Goal: Information Seeking & Learning: Learn about a topic

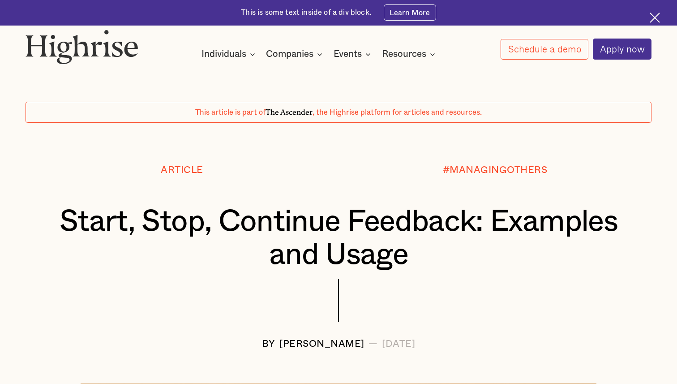
scroll to position [318, 0]
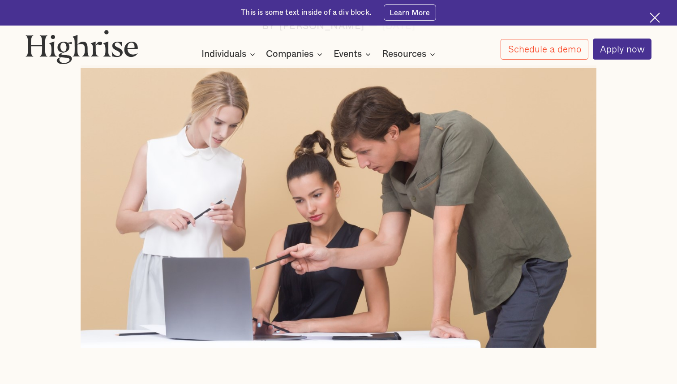
drag, startPoint x: 345, startPoint y: 127, endPoint x: 359, endPoint y: 180, distance: 54.8
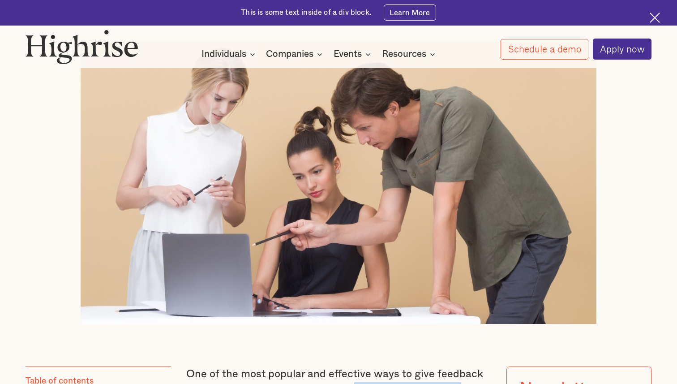
scroll to position [351, 0]
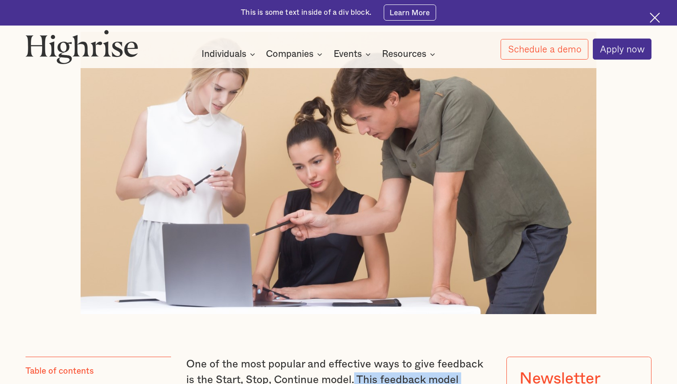
drag, startPoint x: 369, startPoint y: 185, endPoint x: 378, endPoint y: 220, distance: 36.1
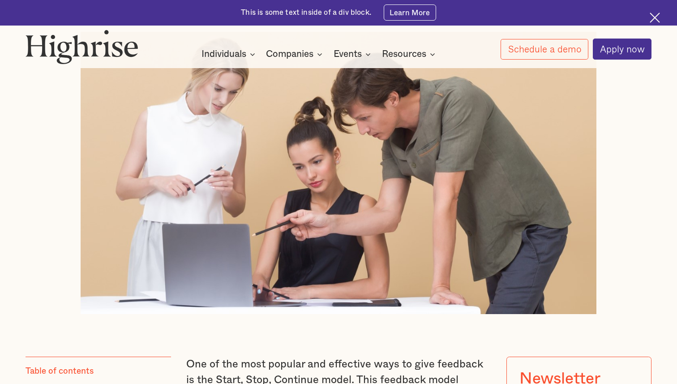
drag, startPoint x: 352, startPoint y: 206, endPoint x: 216, endPoint y: 236, distance: 139.9
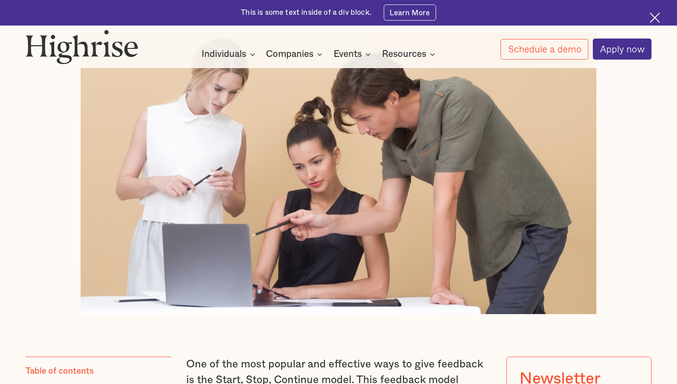
drag, startPoint x: 242, startPoint y: 249, endPoint x: 416, endPoint y: 266, distance: 175.1
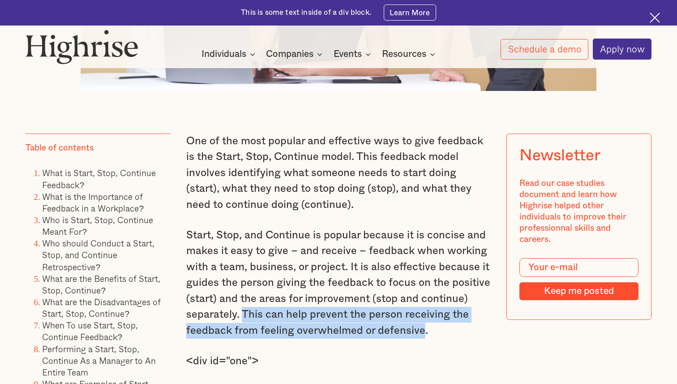
scroll to position [577, 0]
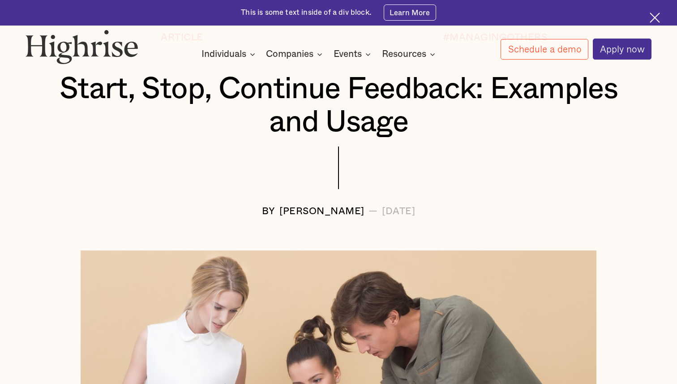
scroll to position [0, 0]
